Goal: Check status: Check status

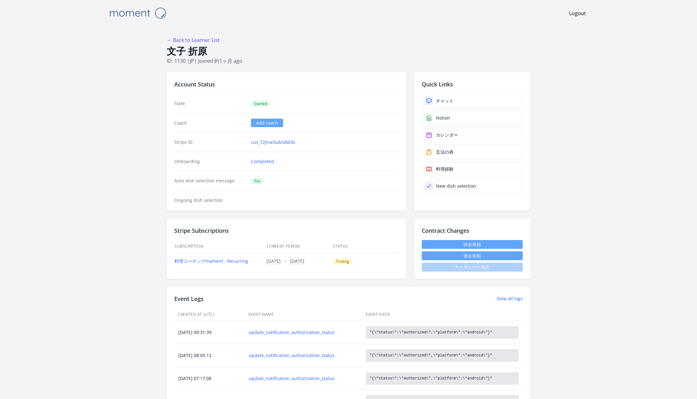
scroll to position [27, 0]
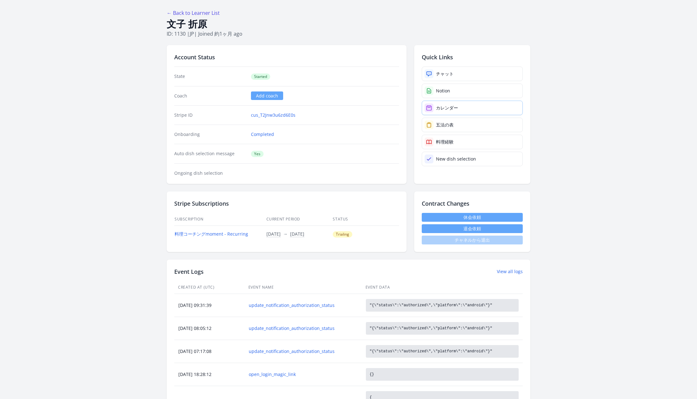
click at [449, 106] on div "カレンダー" at bounding box center [447, 108] width 22 height 6
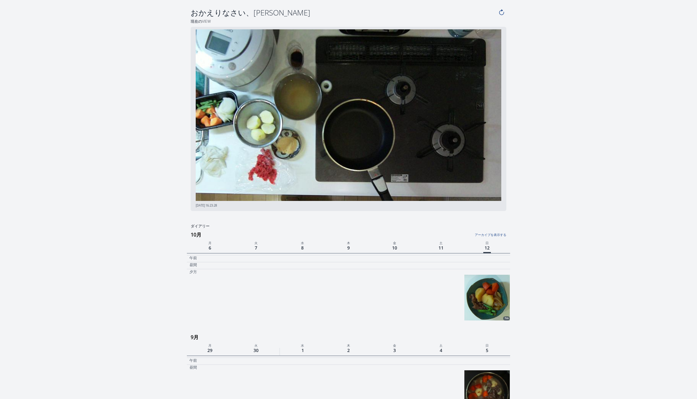
click at [486, 249] on span "12" at bounding box center [487, 249] width 8 height 10
click at [490, 232] on link "アーカイブを表示する" at bounding box center [453, 233] width 108 height 8
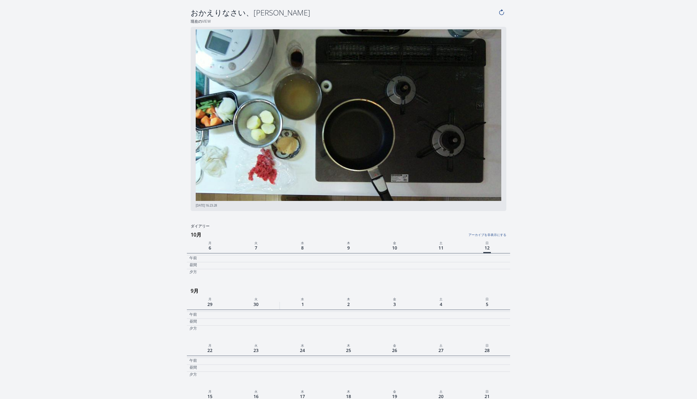
click at [490, 237] on link "アーカイブを非表示にする" at bounding box center [453, 233] width 108 height 8
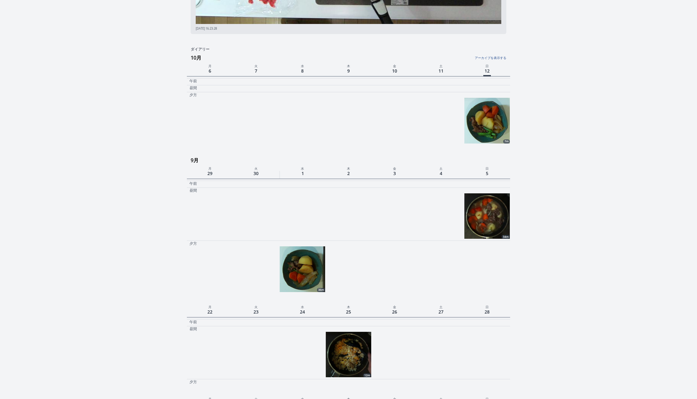
scroll to position [121, 0]
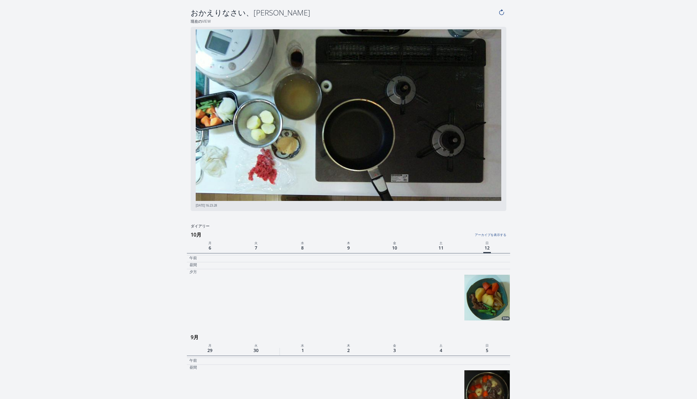
scroll to position [121, 0]
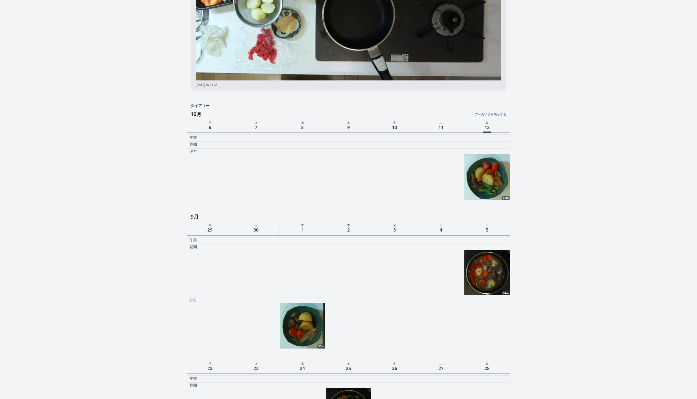
click at [511, 160] on div "おかえりなさい、ふみこさん 現在のView 2025/10/12 16:23:28 ダイアリー アーカイブを表示する October 10月 月 火 水 木 …" at bounding box center [348, 325] width 485 height 877
click at [507, 163] on img at bounding box center [486, 176] width 45 height 45
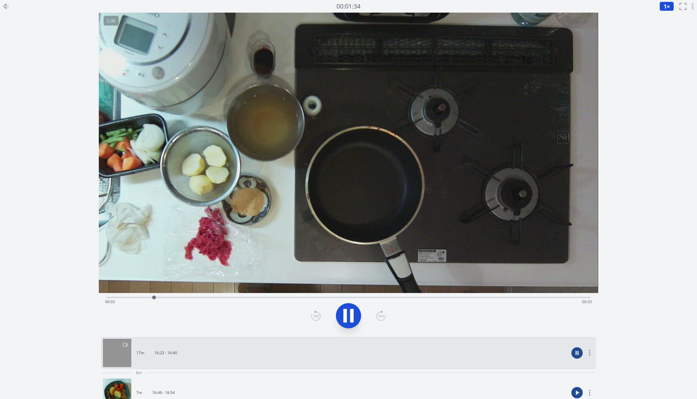
click at [229, 347] on link "17m 16:23 - 16:40" at bounding box center [335, 353] width 465 height 28
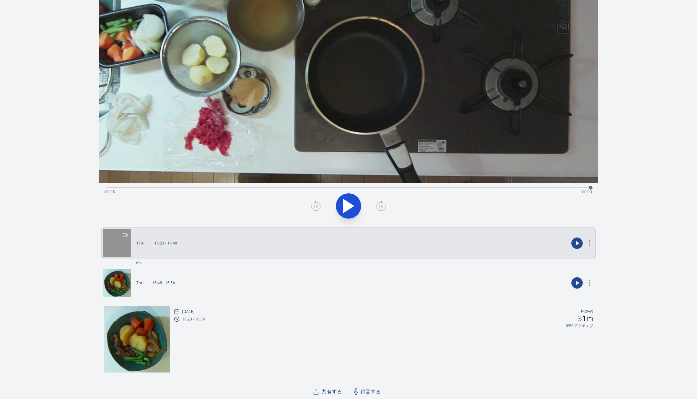
click at [230, 285] on link "7m 16:46 - 16:54" at bounding box center [335, 283] width 465 height 28
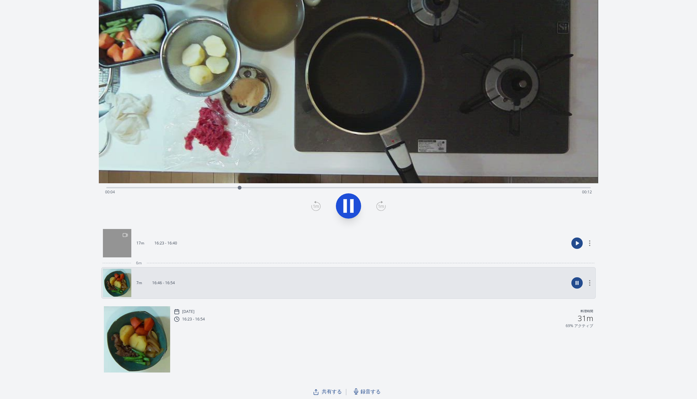
click at [352, 206] on icon at bounding box center [351, 206] width 3 height 14
